Goal: Task Accomplishment & Management: Use online tool/utility

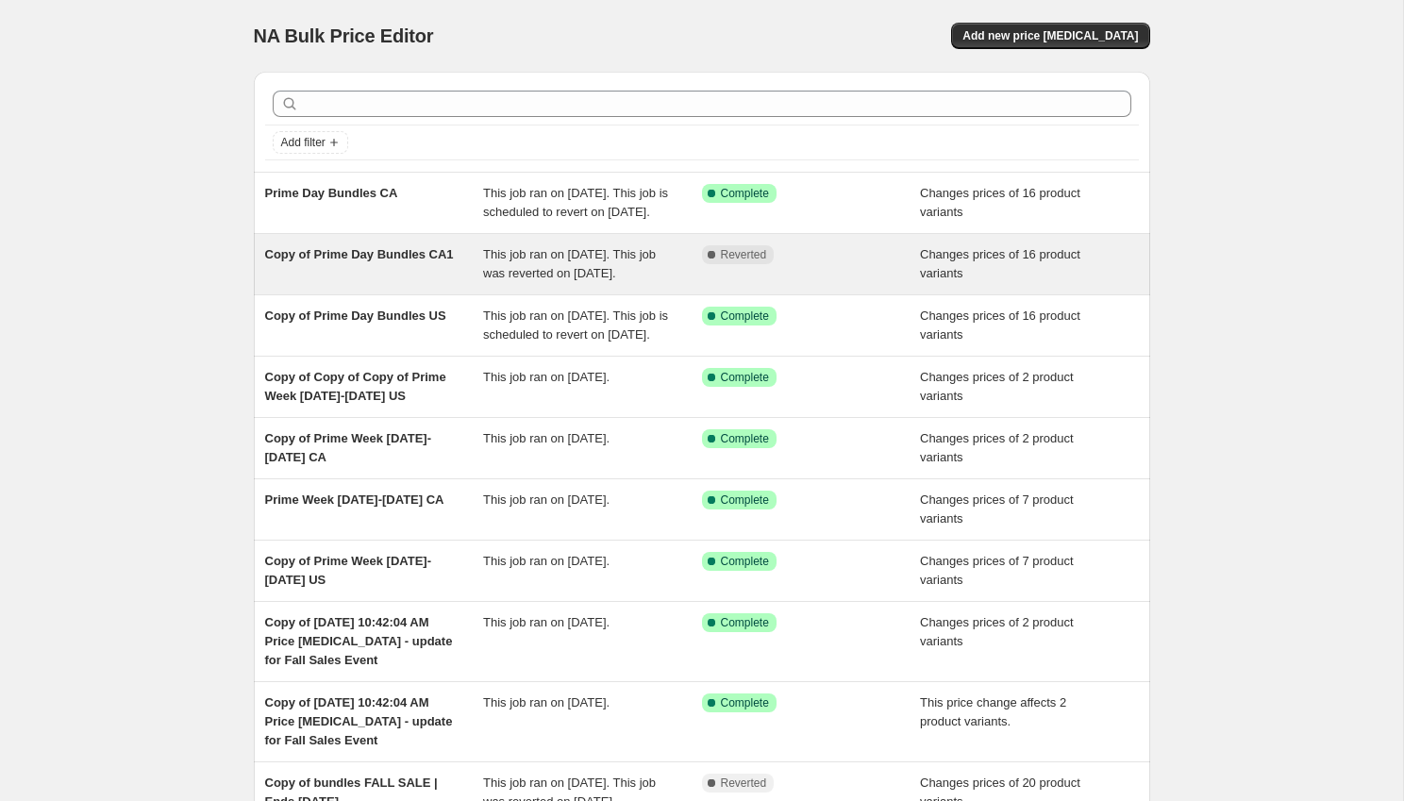
click at [378, 261] on span "Copy of Prime Day Bundles CA1" at bounding box center [359, 254] width 189 height 14
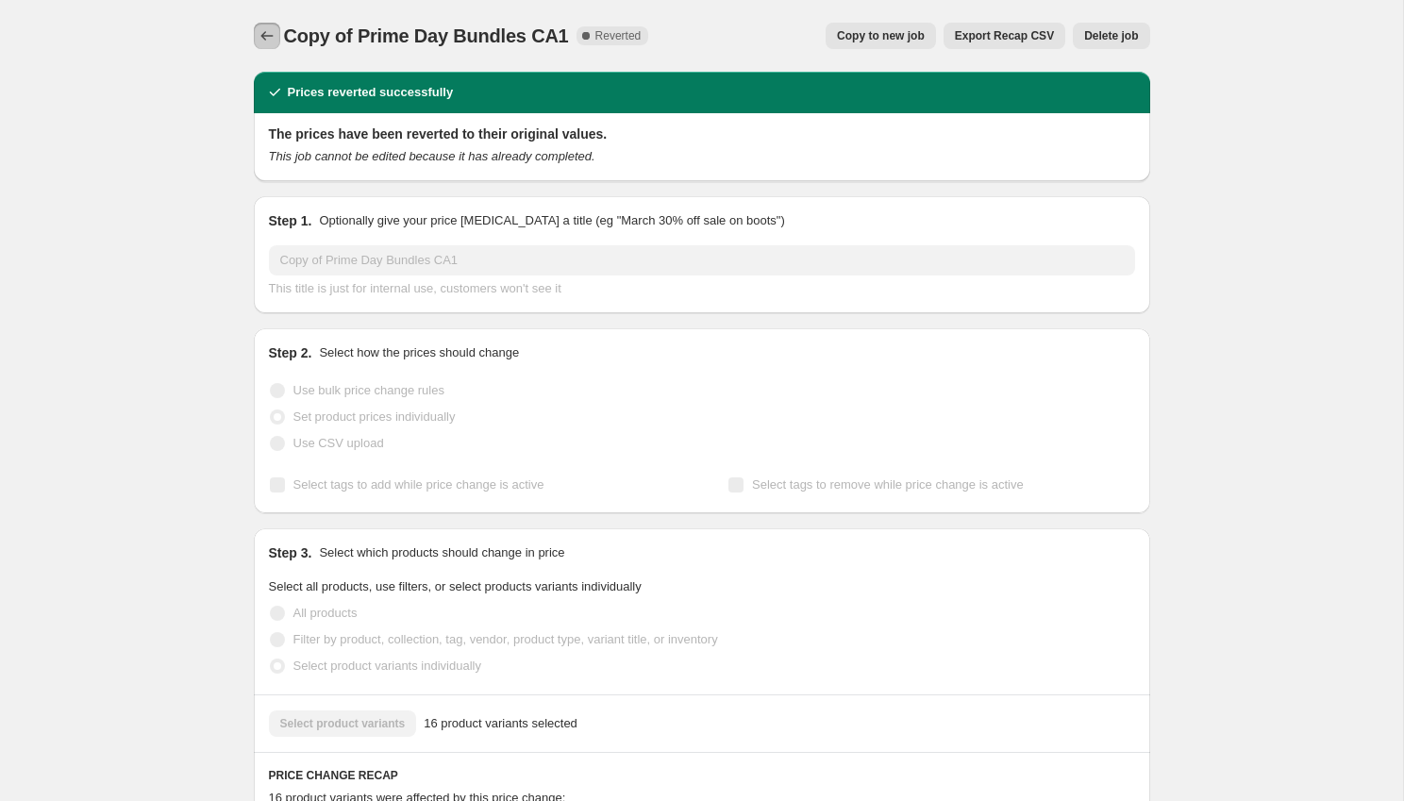
click at [268, 31] on icon "Price change jobs" at bounding box center [267, 35] width 19 height 19
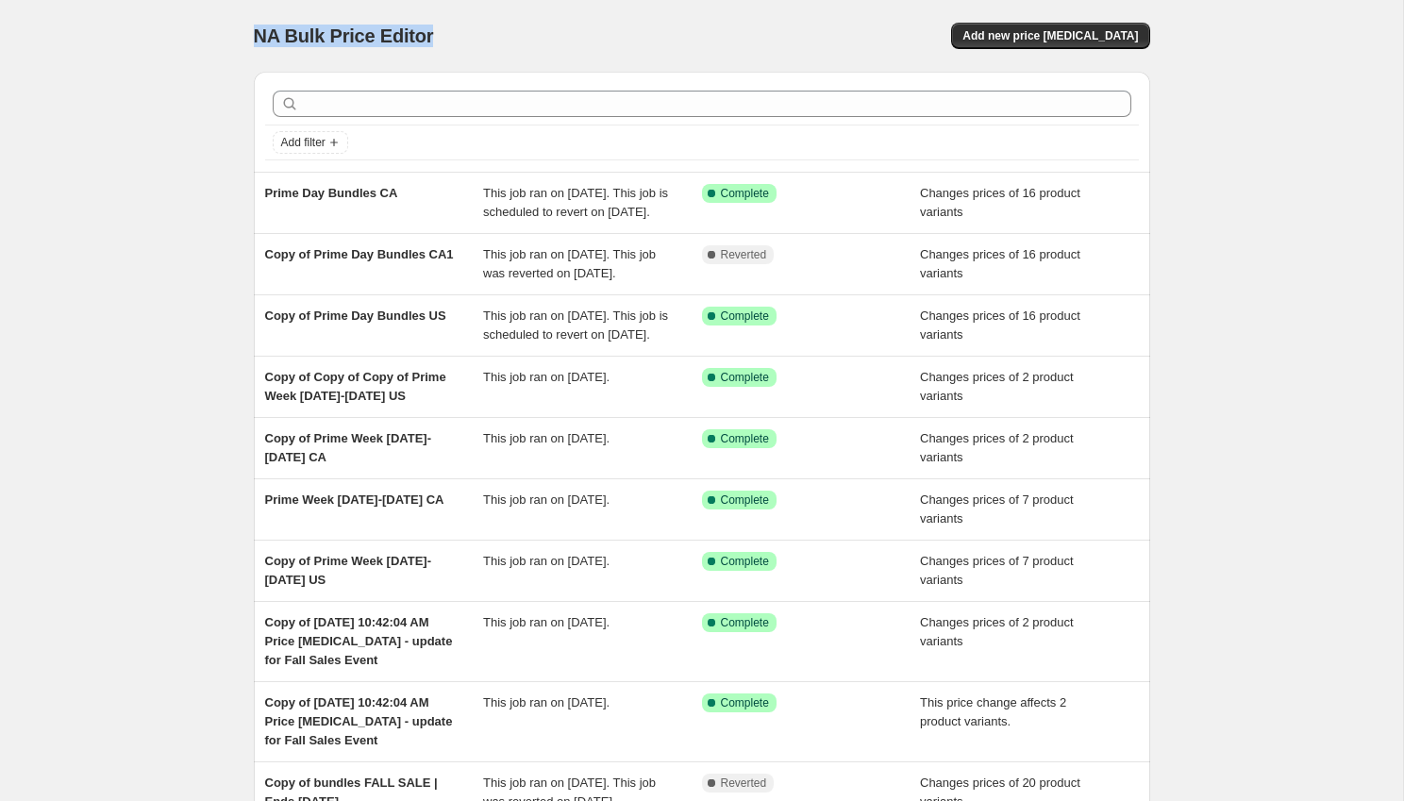
drag, startPoint x: 458, startPoint y: 40, endPoint x: 201, endPoint y: 40, distance: 257.5
click at [201, 40] on div "NA Bulk Price Editor. This page is ready NA Bulk Price Editor Add new price [ME…" at bounding box center [701, 504] width 1403 height 1009
click at [490, 17] on div "NA Bulk Price Editor. This page is ready NA Bulk Price Editor Add new price [ME…" at bounding box center [702, 36] width 896 height 72
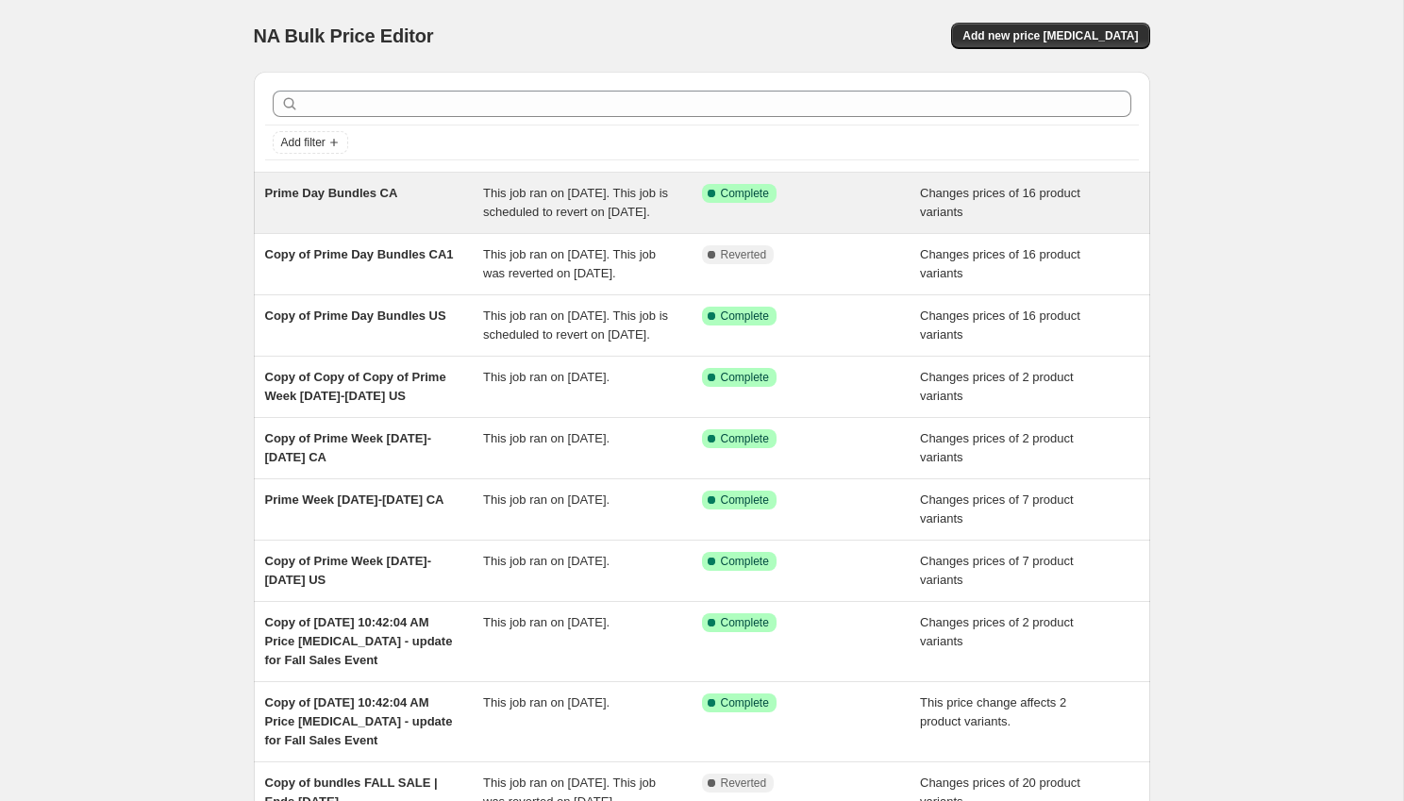
click at [594, 218] on span "This job ran on [DATE]. This job is scheduled to revert on [DATE]." at bounding box center [575, 202] width 185 height 33
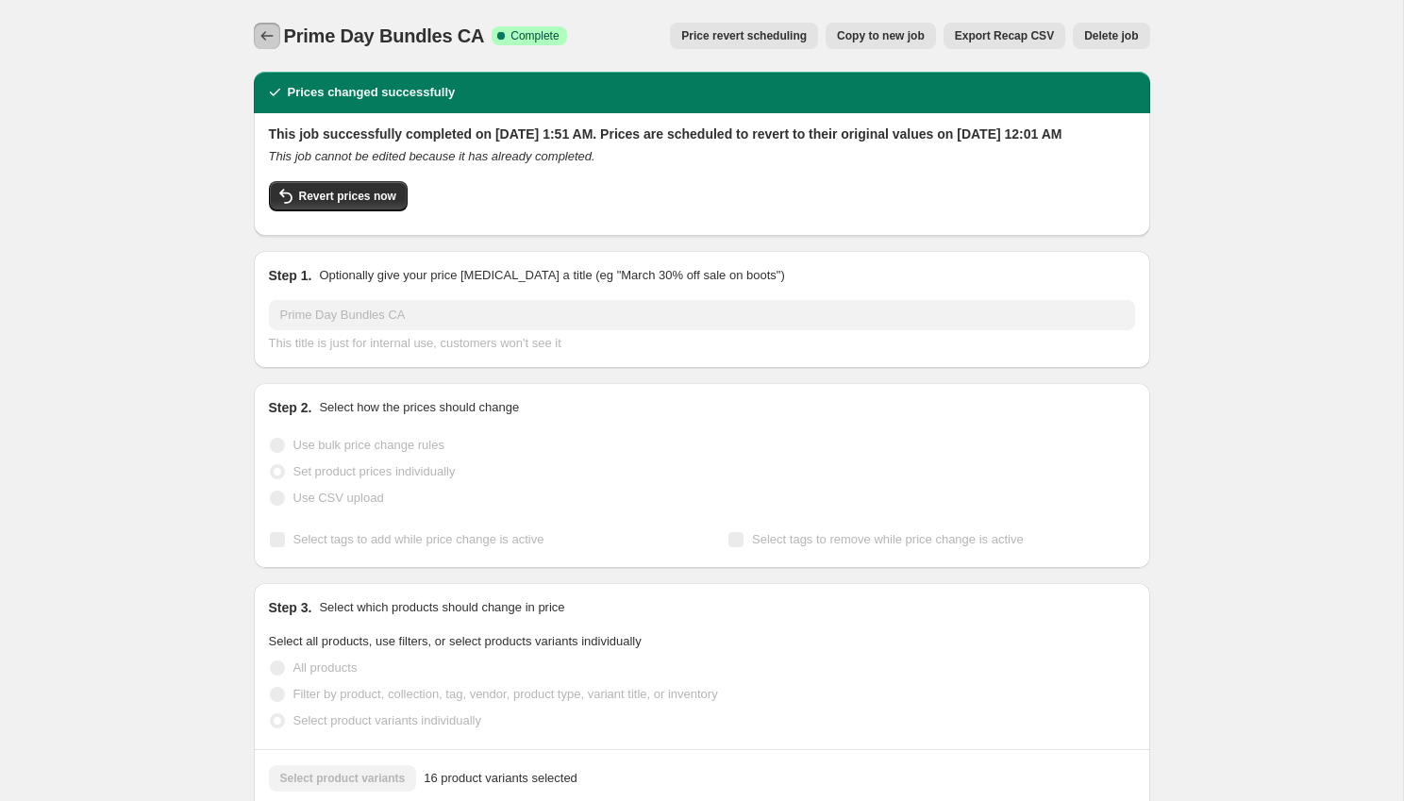
click at [270, 38] on icon "Price change jobs" at bounding box center [267, 35] width 19 height 19
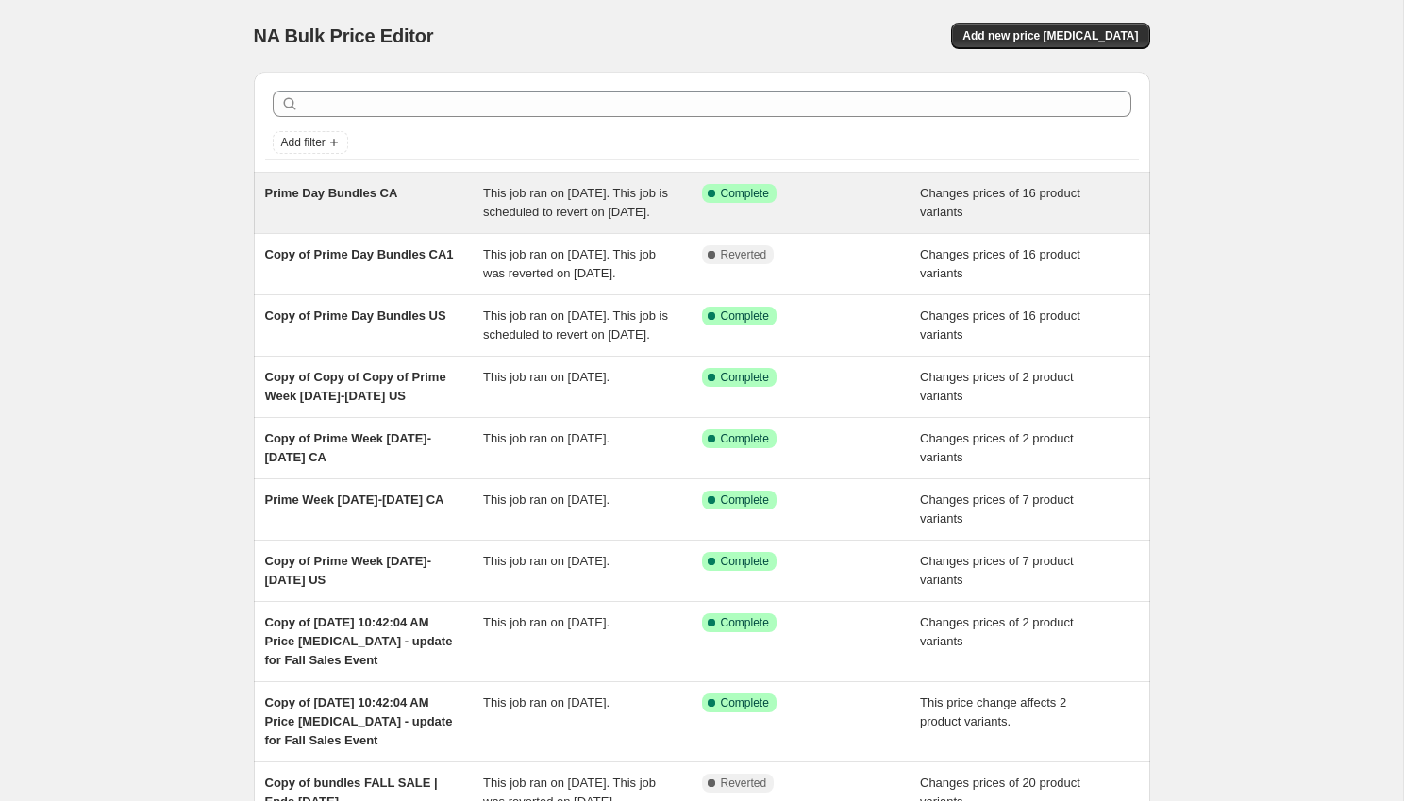
click at [347, 200] on div "Prime Day Bundles CA" at bounding box center [374, 203] width 219 height 38
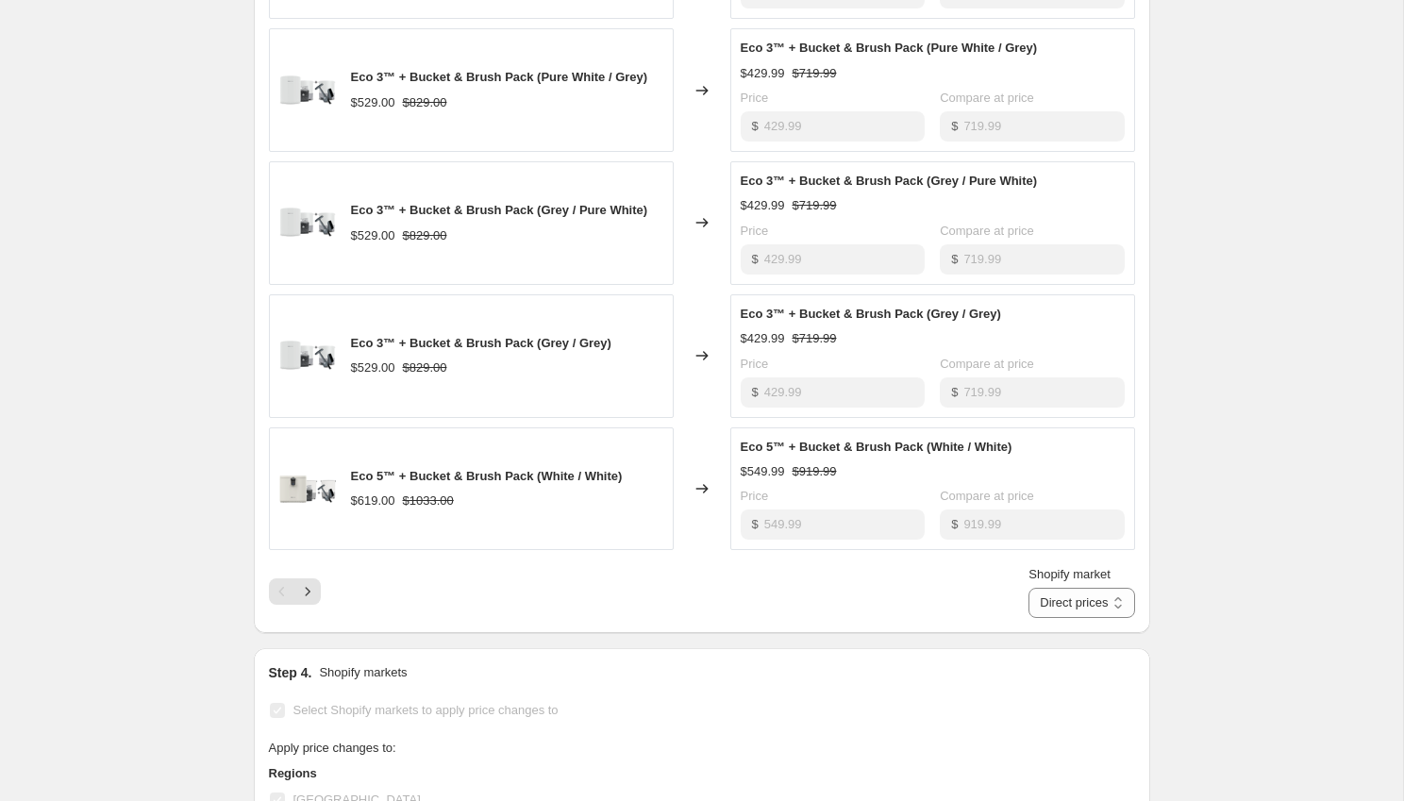
scroll to position [1074, 0]
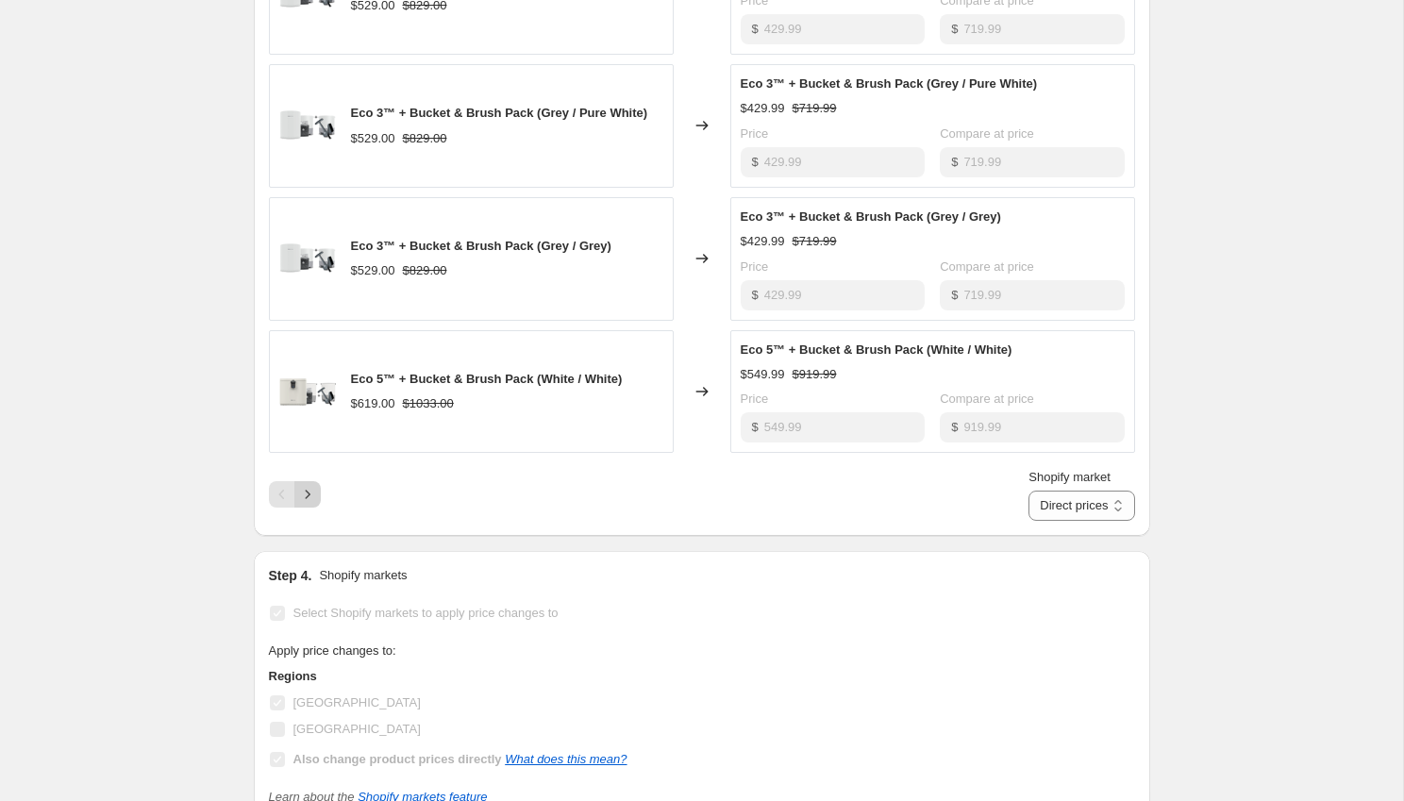
click at [314, 504] on icon "Next" at bounding box center [307, 494] width 19 height 19
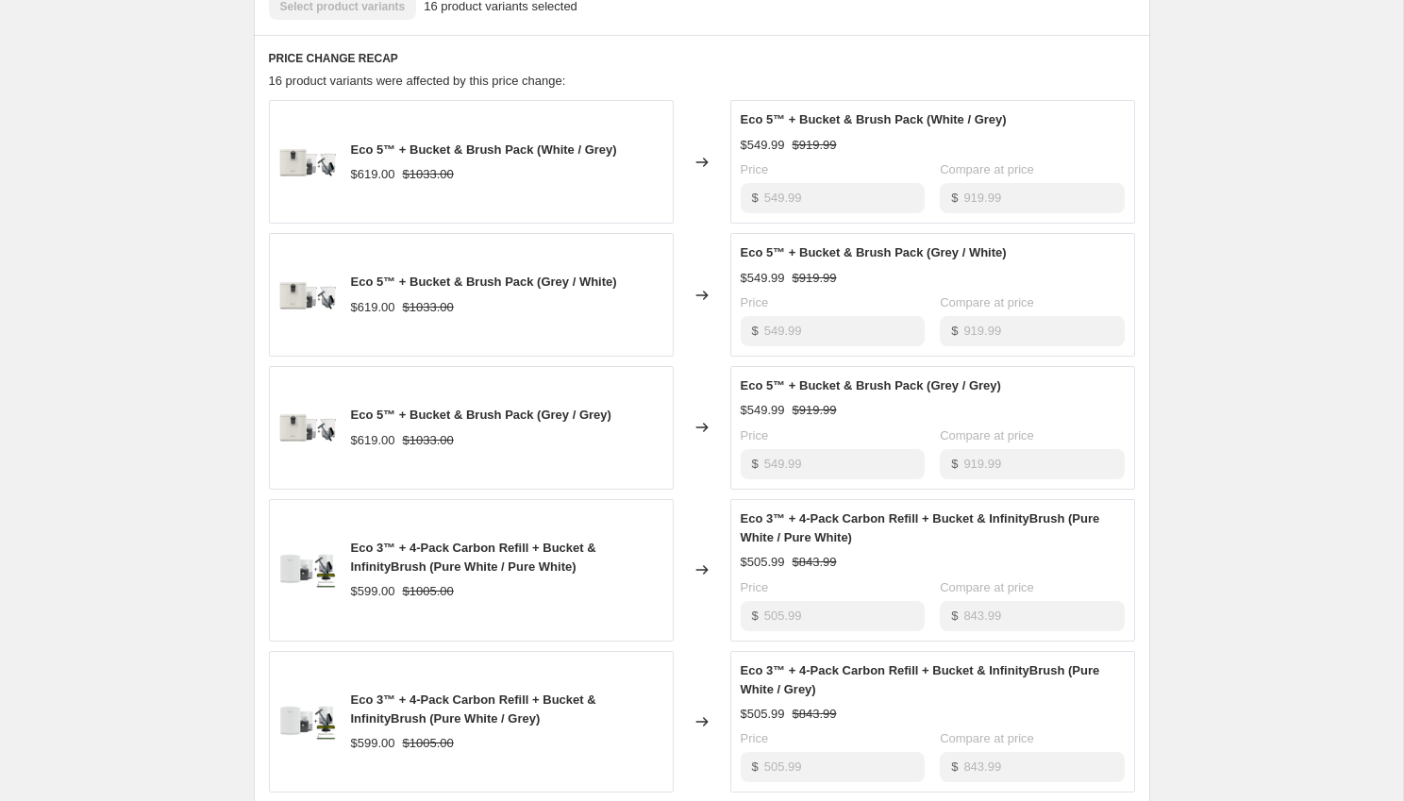
scroll to position [0, 0]
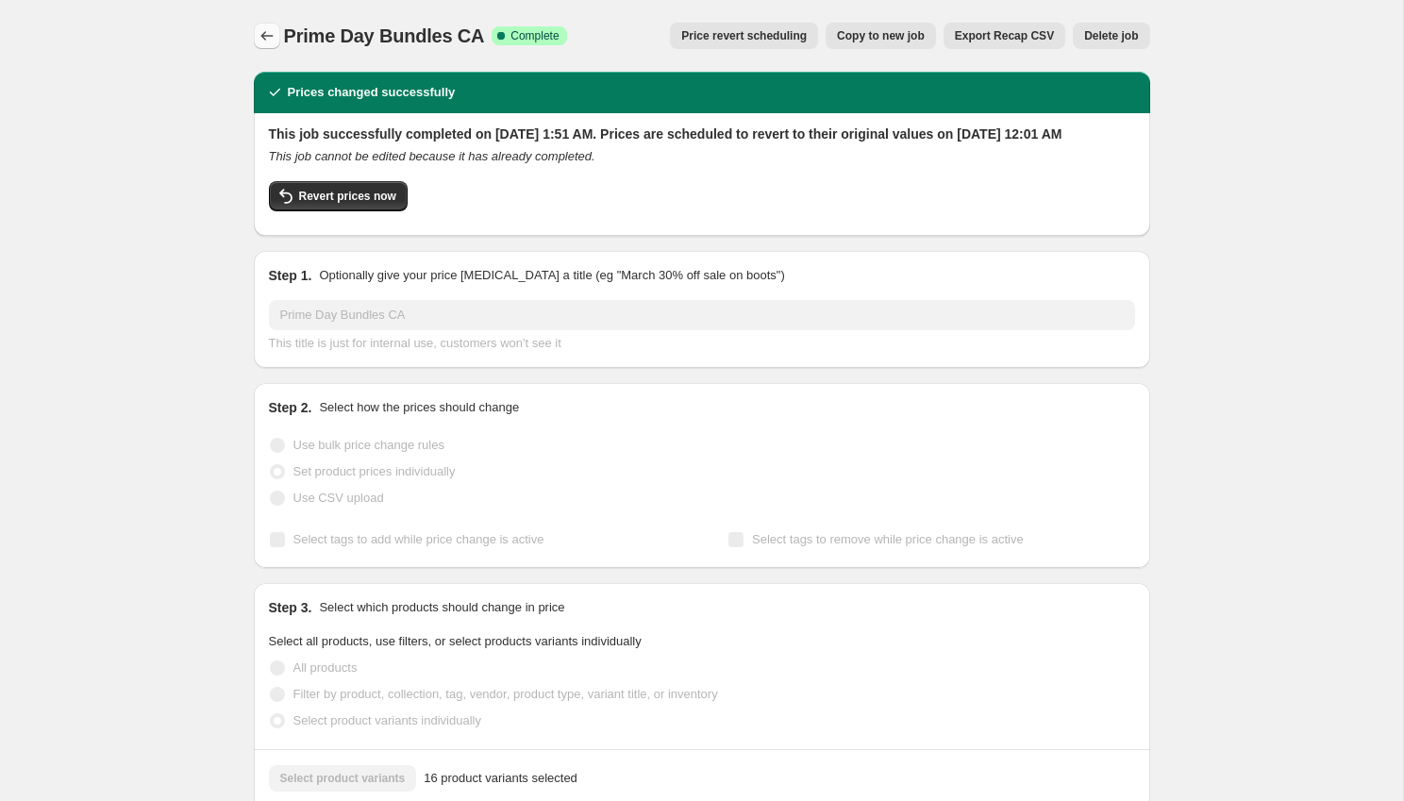
click at [262, 38] on icon "Price change jobs" at bounding box center [266, 35] width 12 height 9
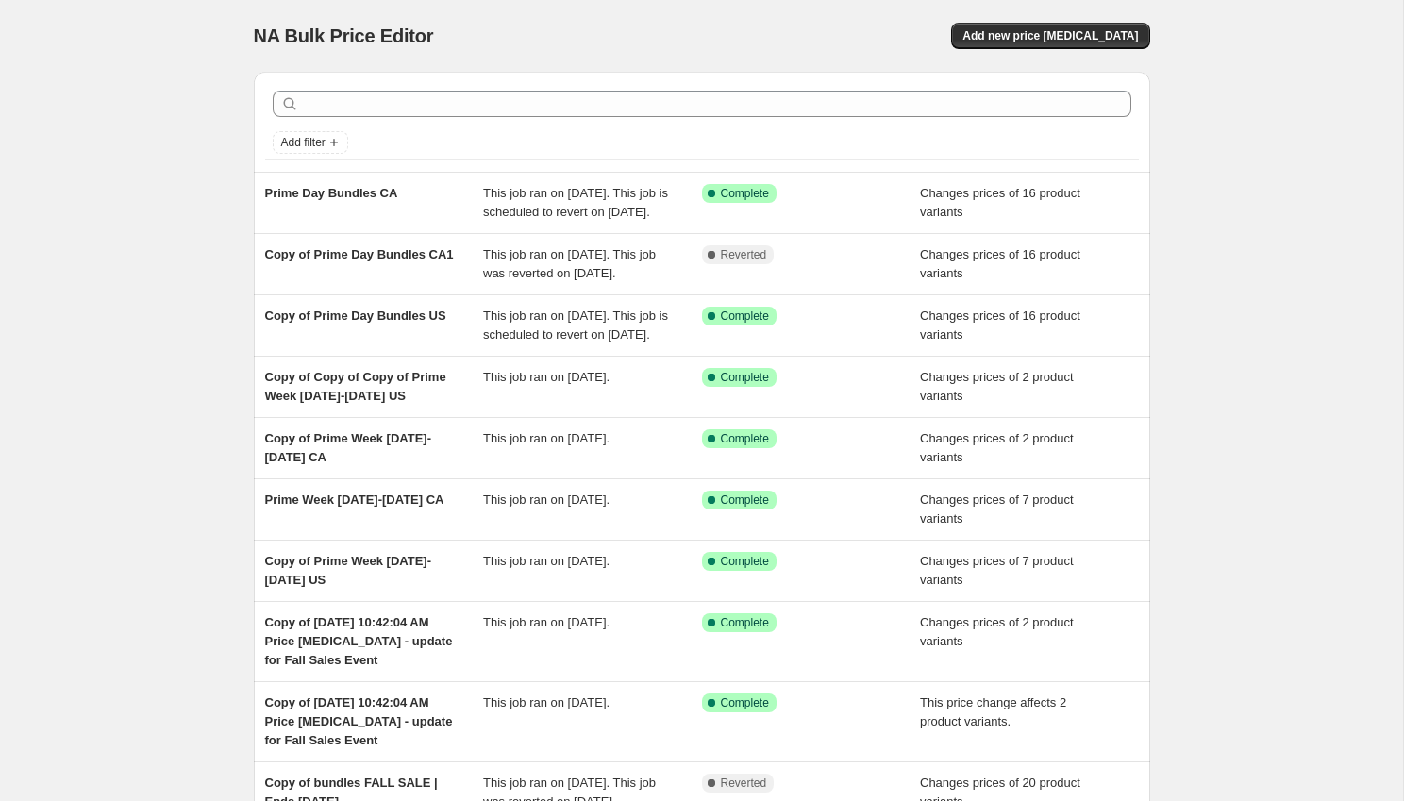
click at [138, 60] on div "NA Bulk Price Editor. This page is ready NA Bulk Price Editor Add new price [ME…" at bounding box center [701, 504] width 1403 height 1009
